Goal: Task Accomplishment & Management: Manage account settings

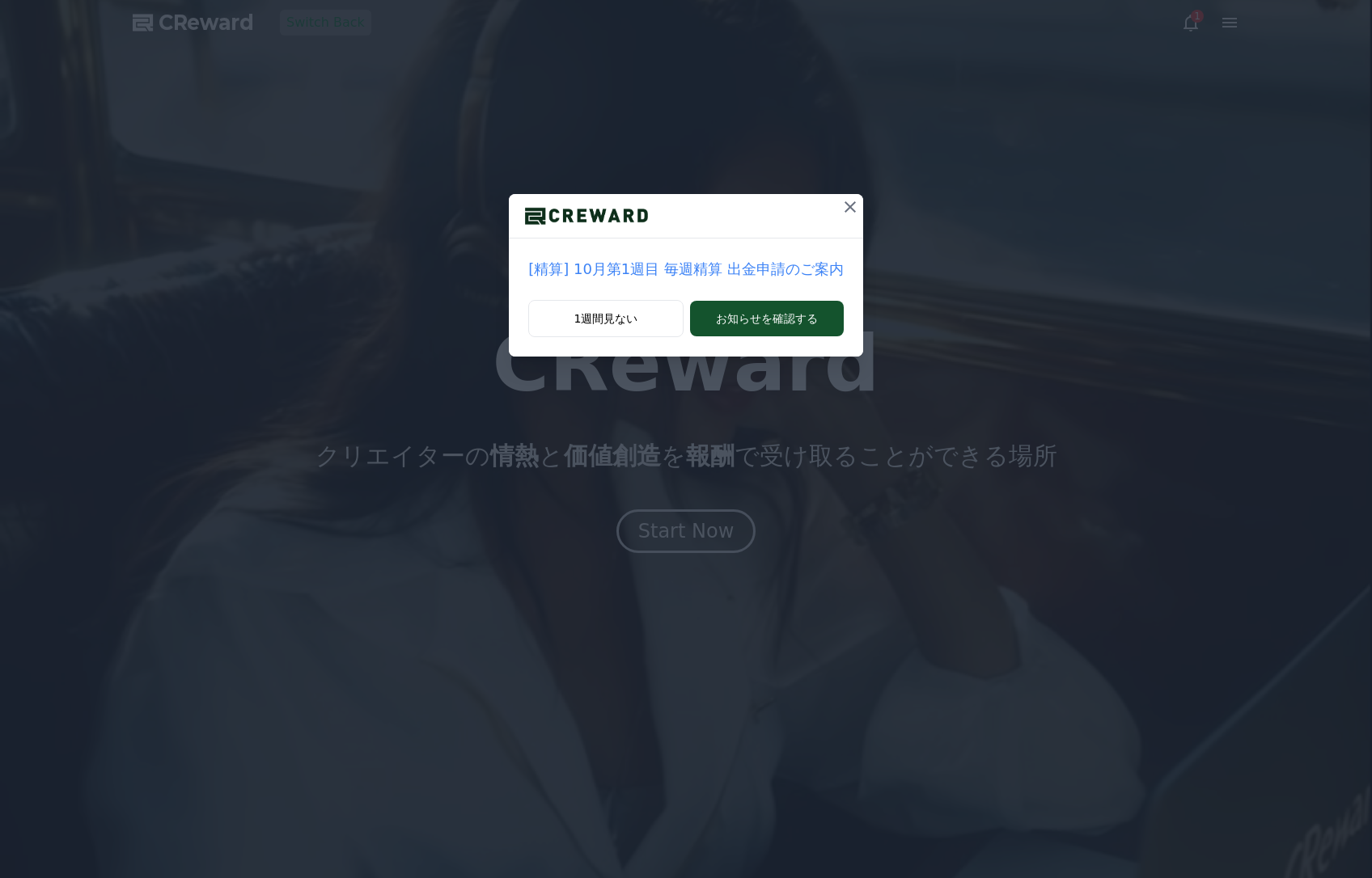
click at [842, 206] on icon at bounding box center [851, 207] width 20 height 20
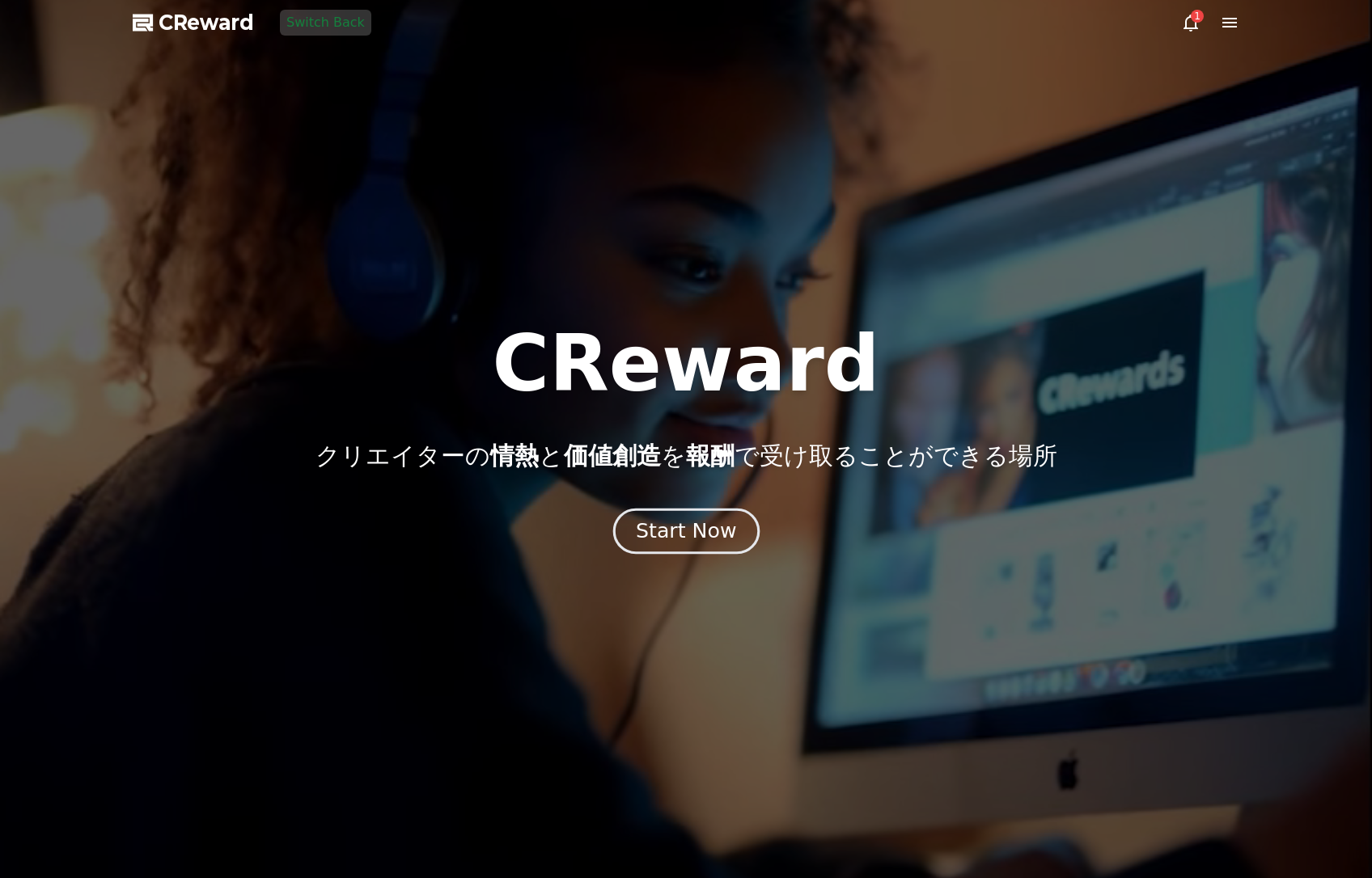
click at [709, 526] on div "Start Now" at bounding box center [685, 531] width 100 height 28
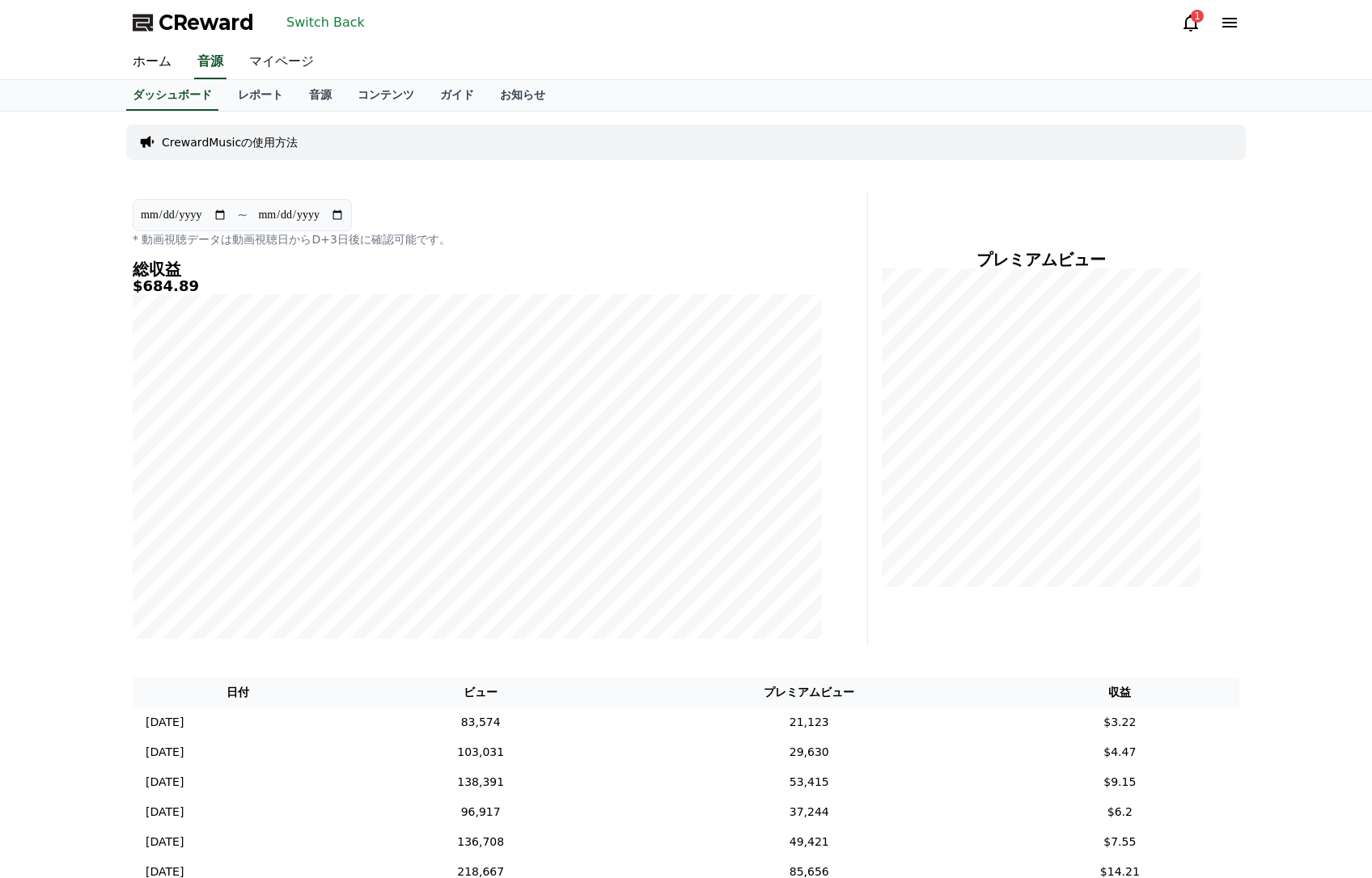
click at [287, 56] on link "マイページ" at bounding box center [281, 63] width 90 height 34
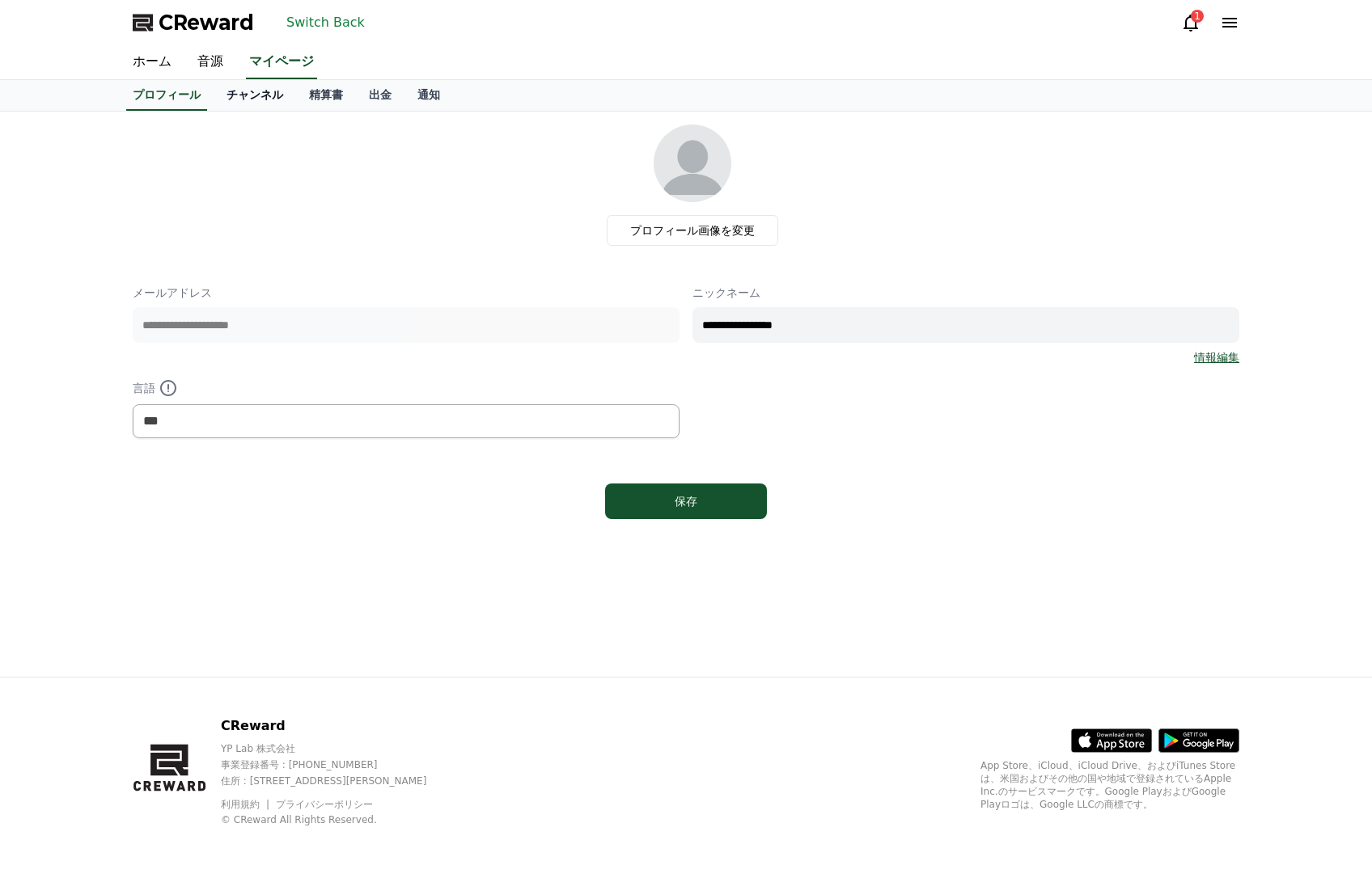
click at [250, 90] on link "チャンネル" at bounding box center [254, 95] width 82 height 31
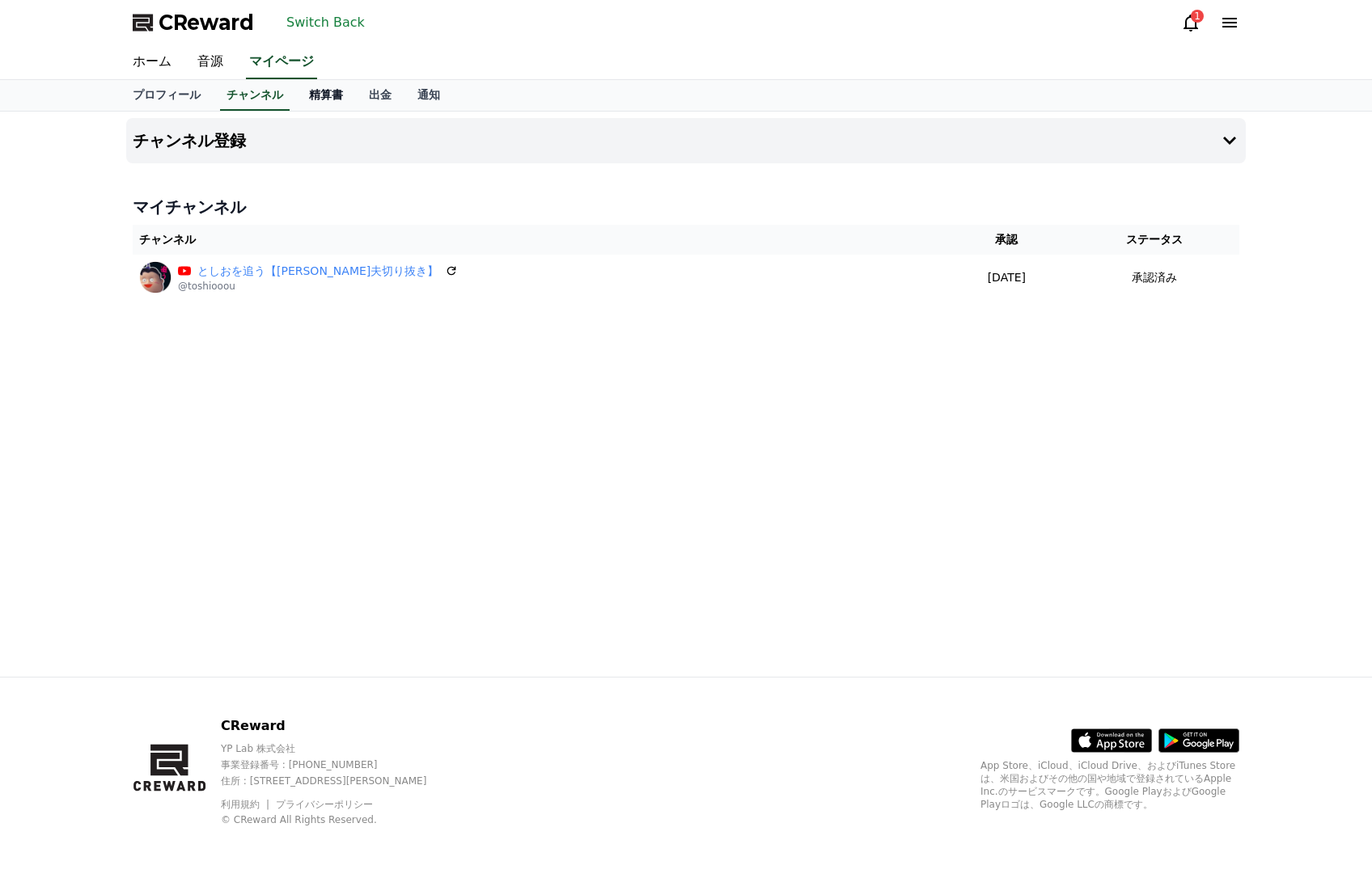
click at [328, 99] on link "精算書" at bounding box center [325, 95] width 59 height 31
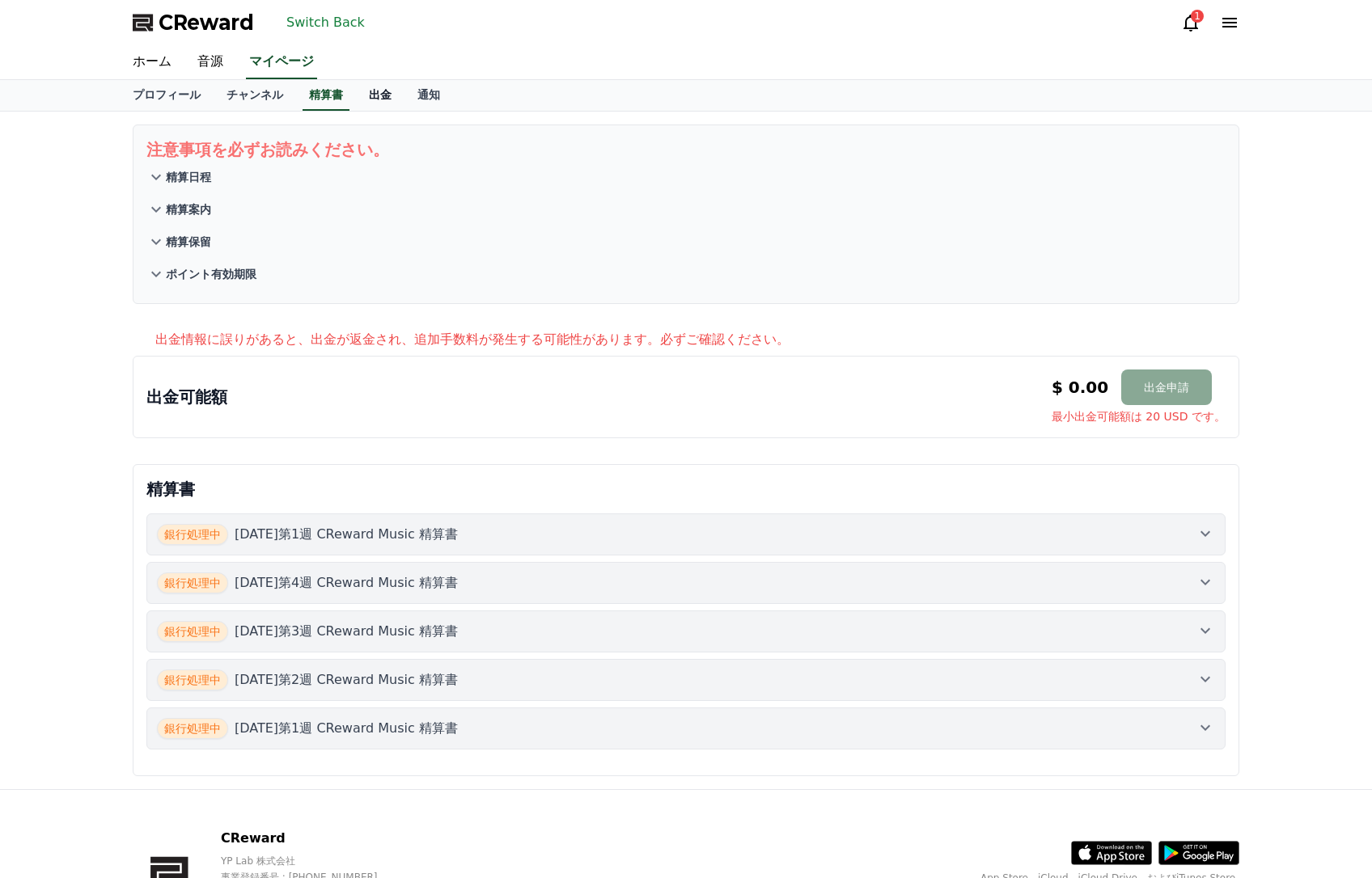
click at [378, 94] on link "出金" at bounding box center [380, 95] width 49 height 31
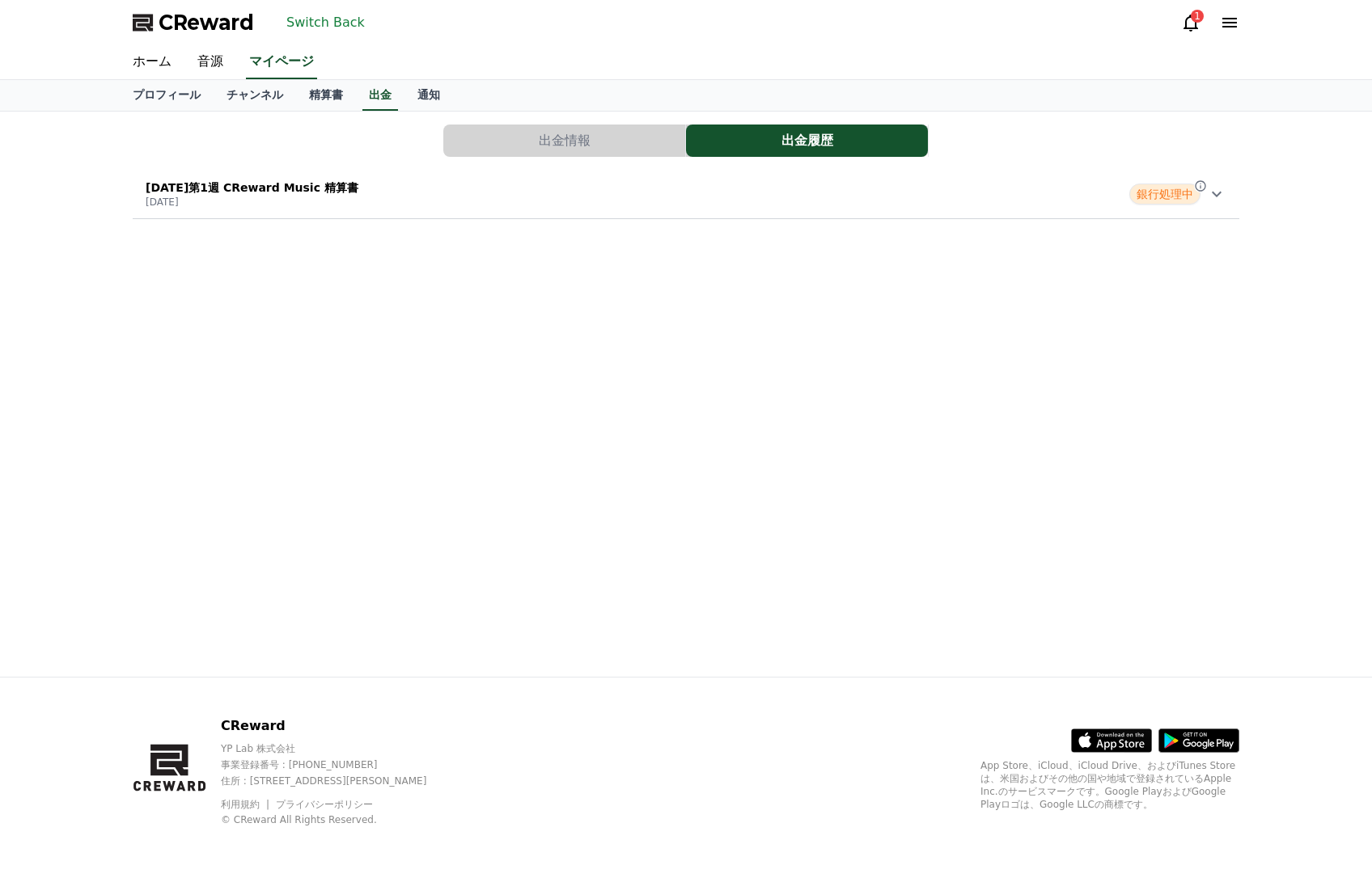
click at [470, 129] on button "出金情報" at bounding box center [564, 141] width 242 height 33
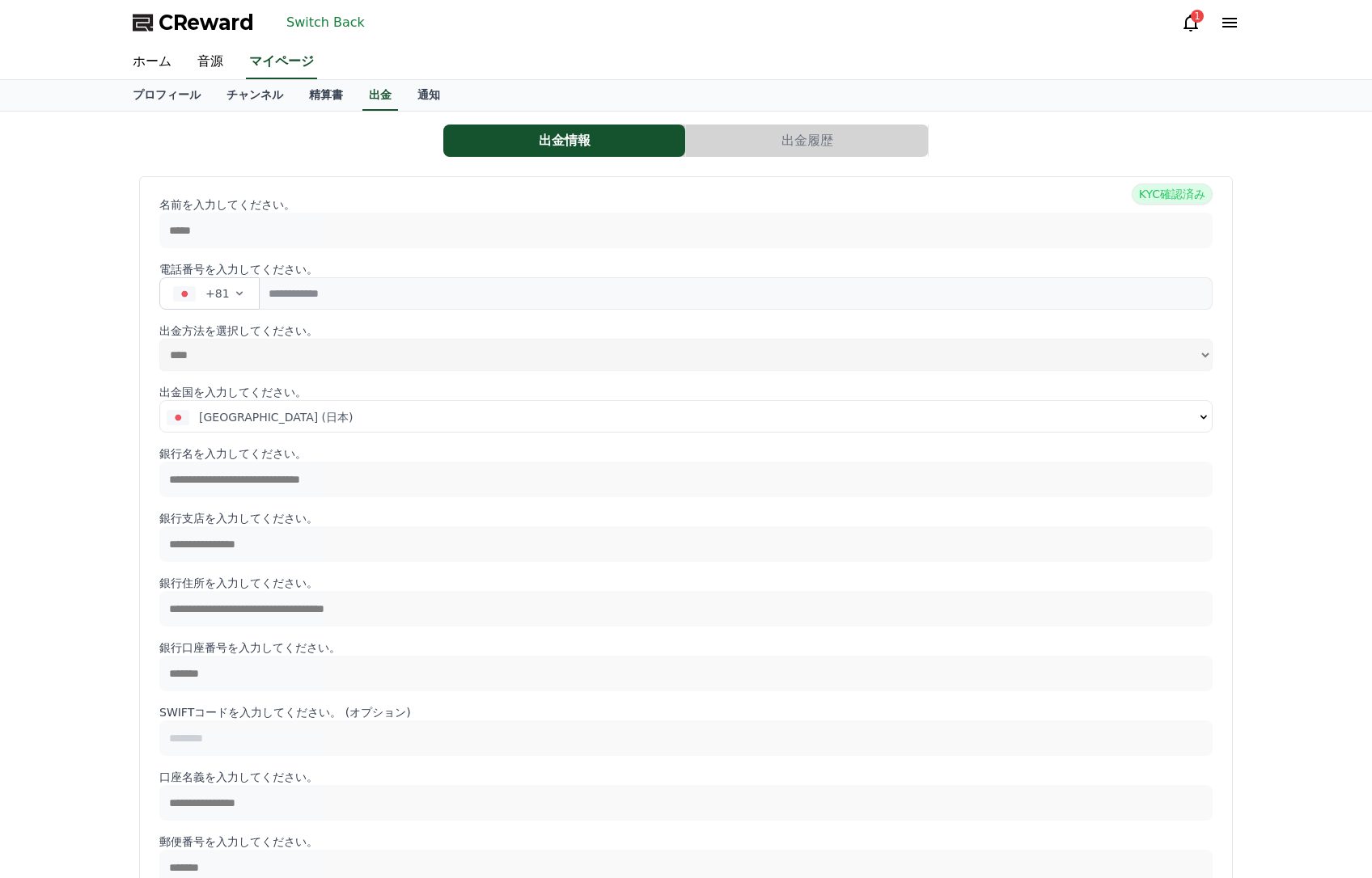
click at [774, 125] on button "出金履歴" at bounding box center [807, 141] width 242 height 33
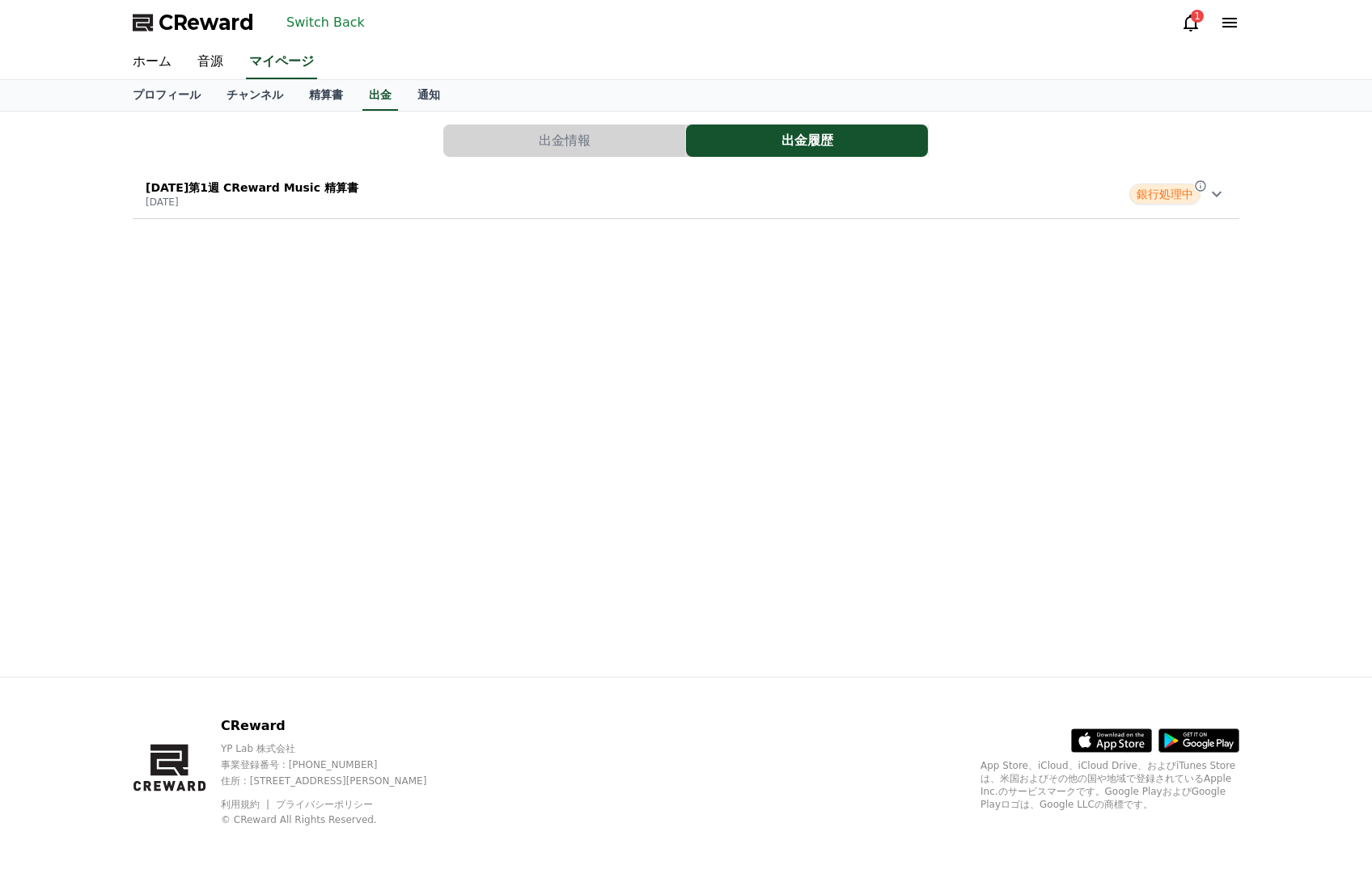
click at [332, 26] on button "Switch Back" at bounding box center [326, 23] width 91 height 26
